Goal: Find specific page/section: Find specific page/section

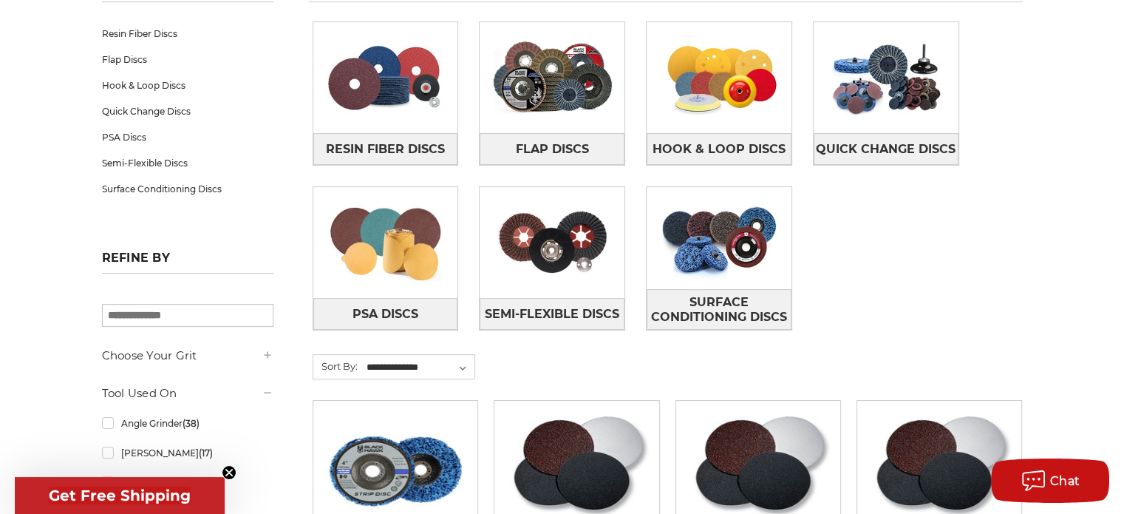
scroll to position [296, 0]
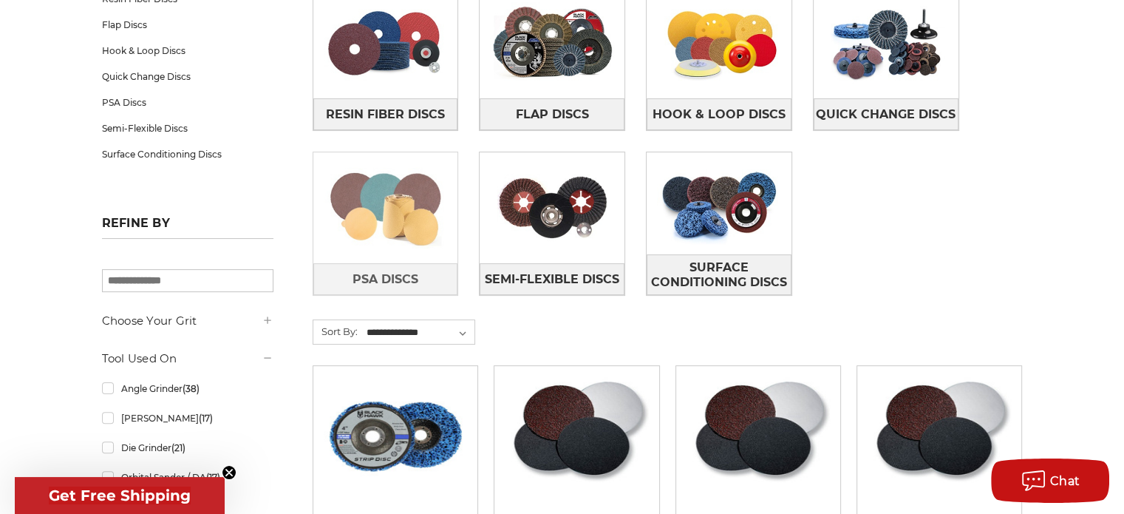
click at [378, 203] on img at bounding box center [385, 208] width 145 height 102
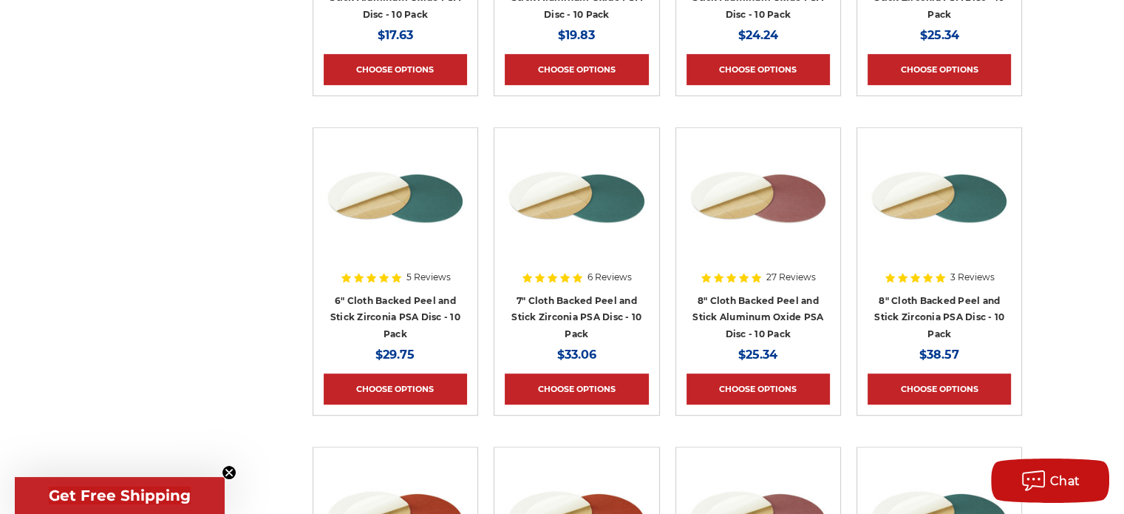
scroll to position [887, 0]
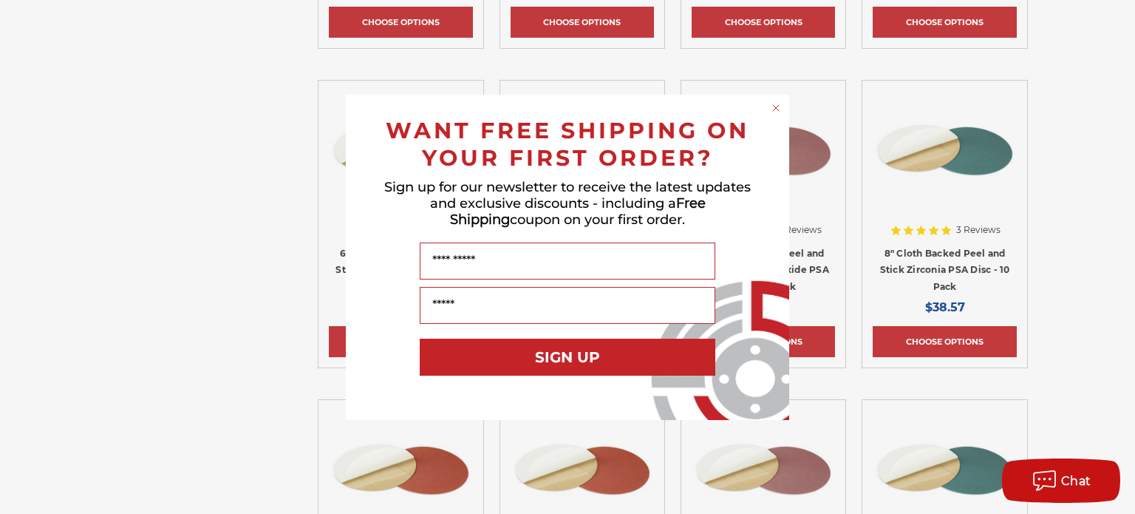
click at [774, 108] on circle "Close dialog" at bounding box center [776, 107] width 14 height 14
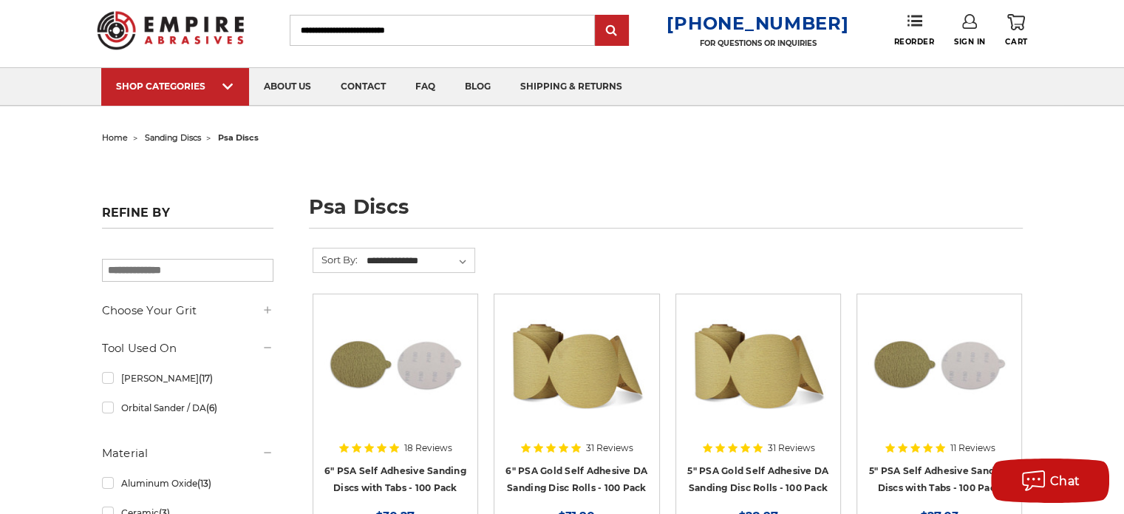
scroll to position [0, 0]
